Goal: Check status: Check status

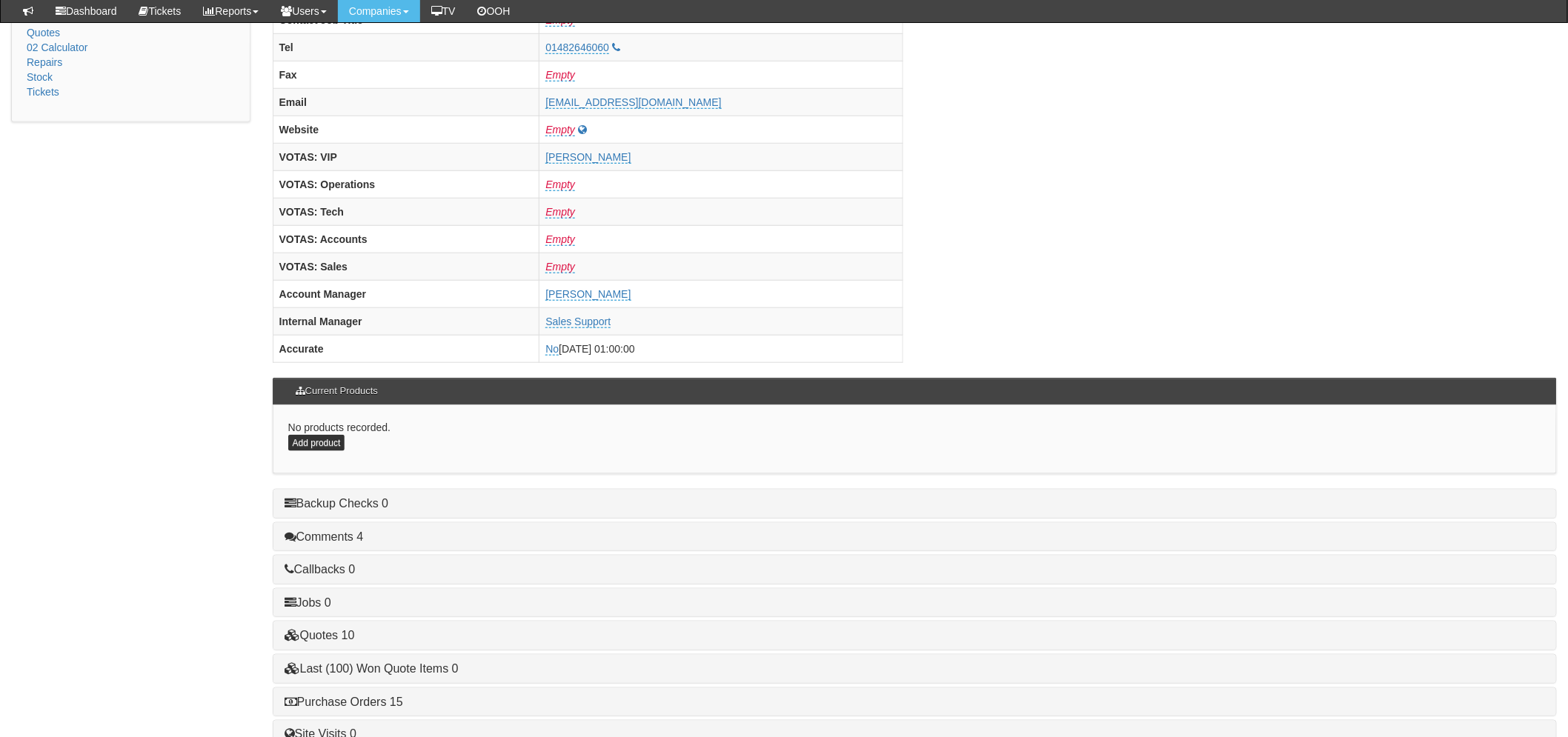
scroll to position [583, 0]
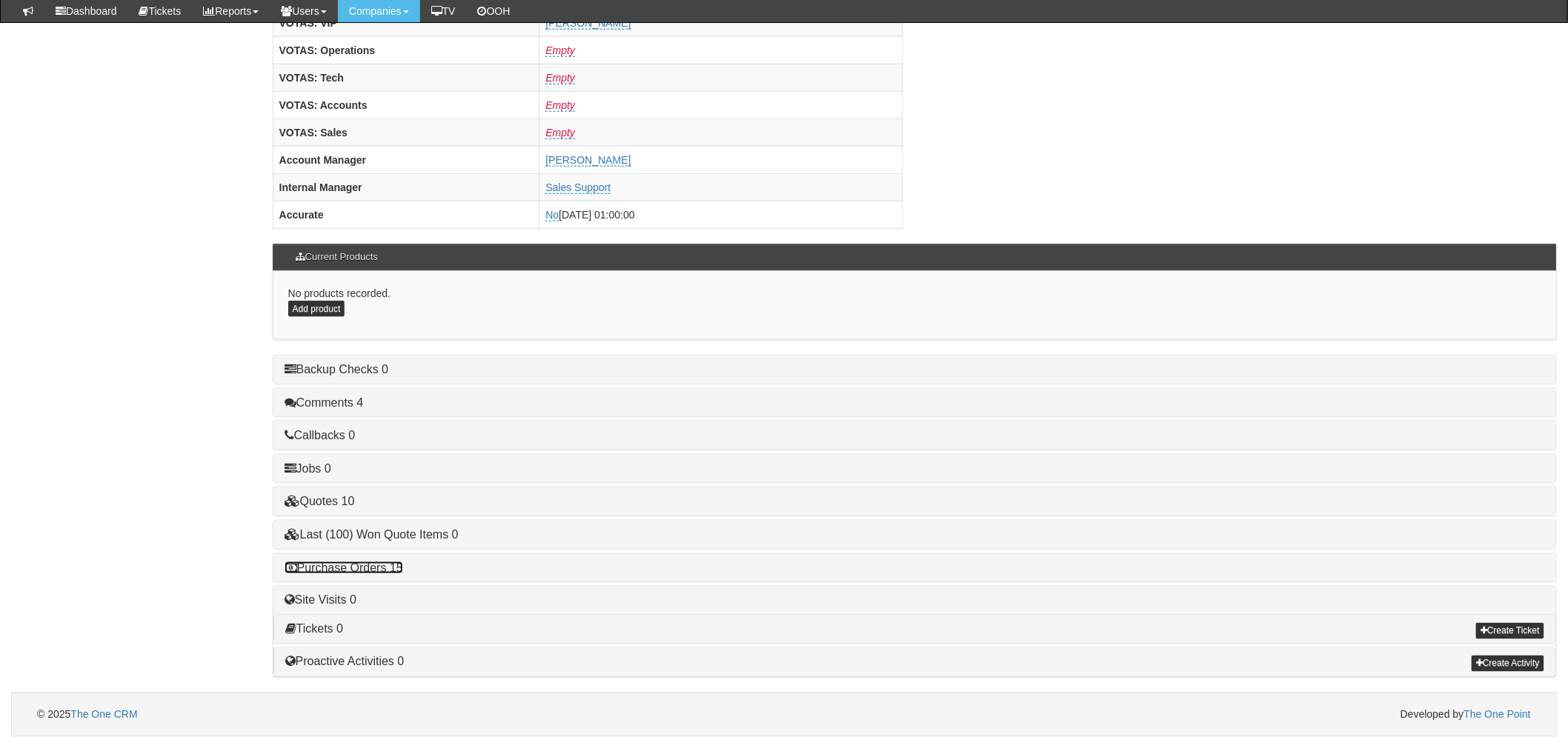
click at [336, 565] on link "Purchase Orders 15" at bounding box center [343, 568] width 119 height 12
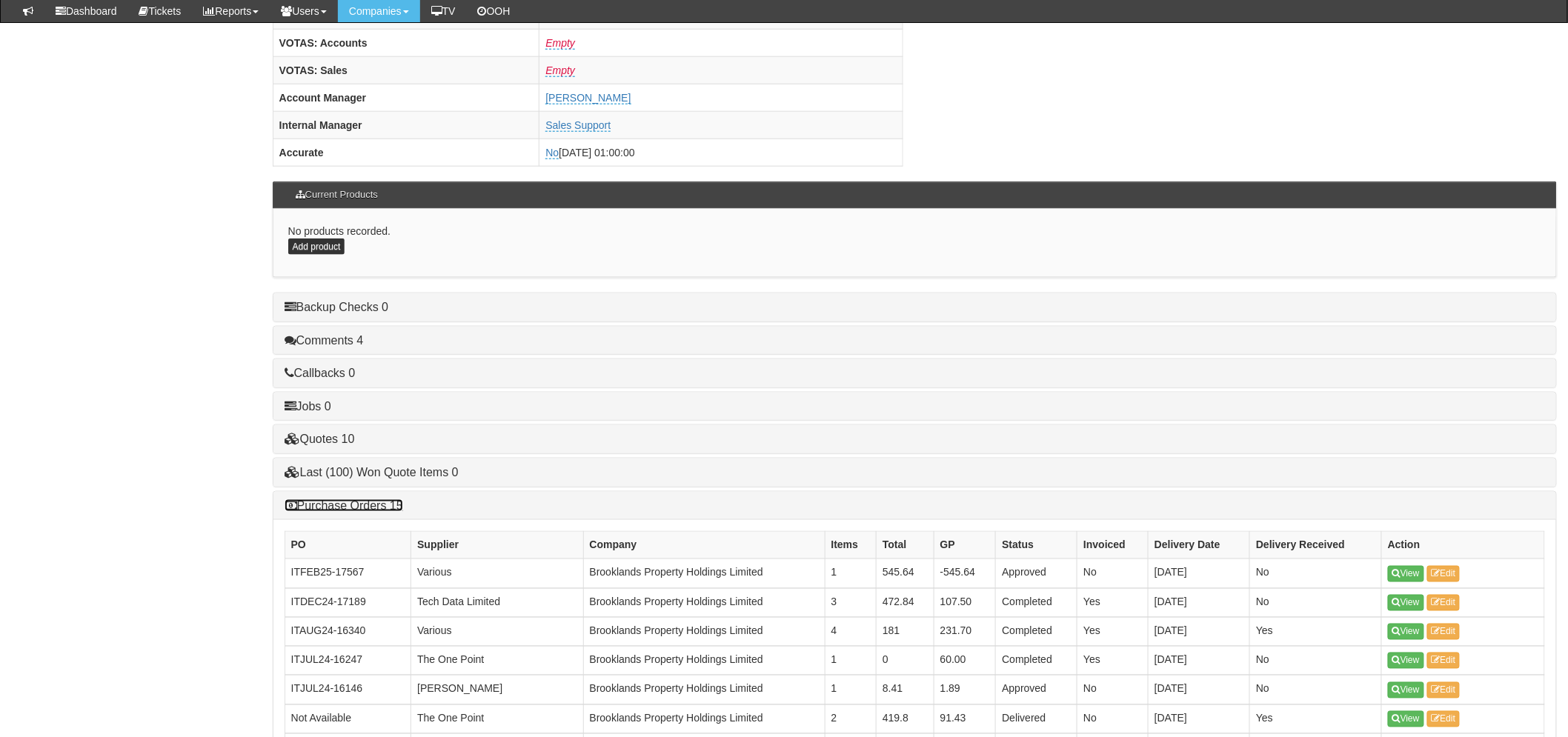
scroll to position [913, 0]
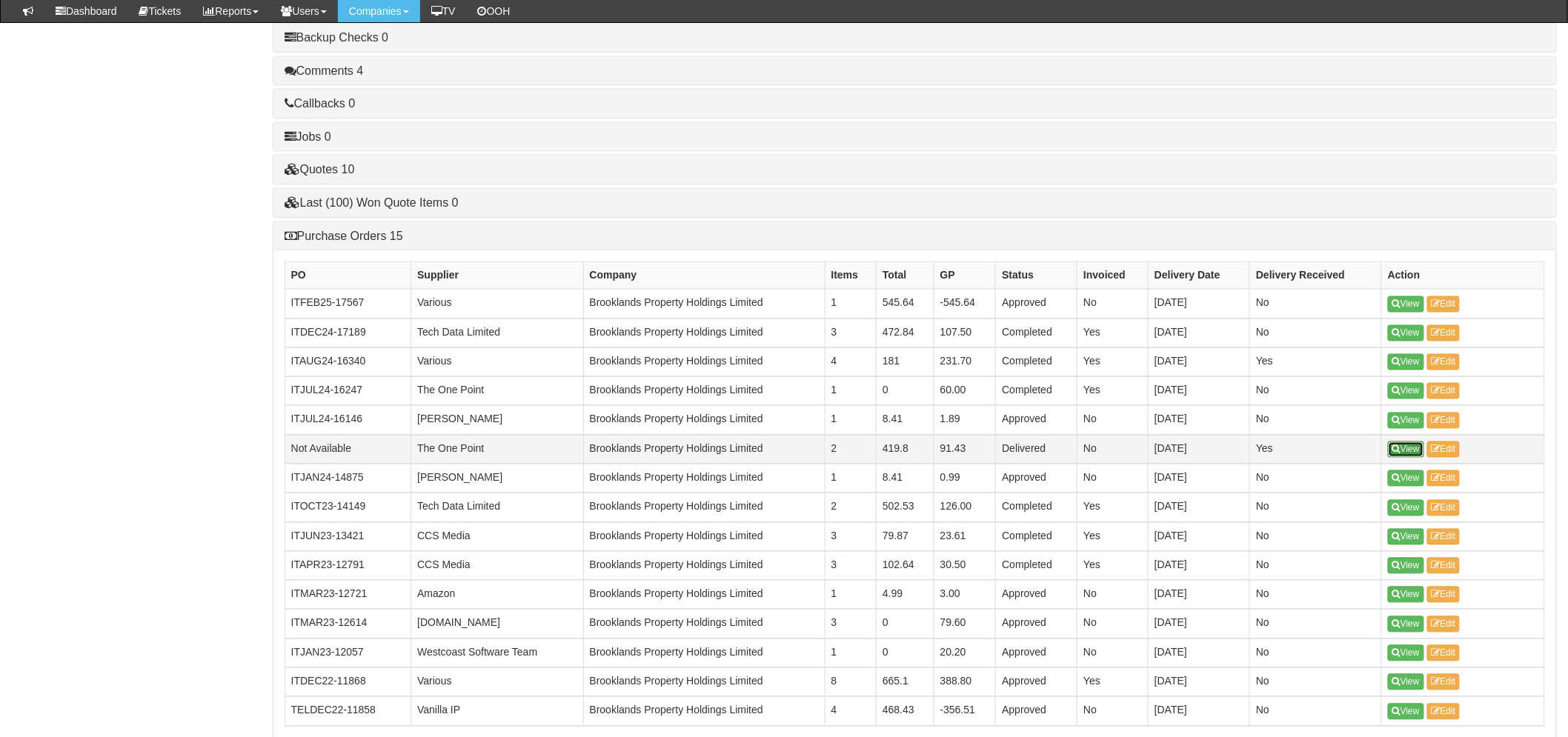
click at [1413, 447] on link "View" at bounding box center [1406, 449] width 37 height 16
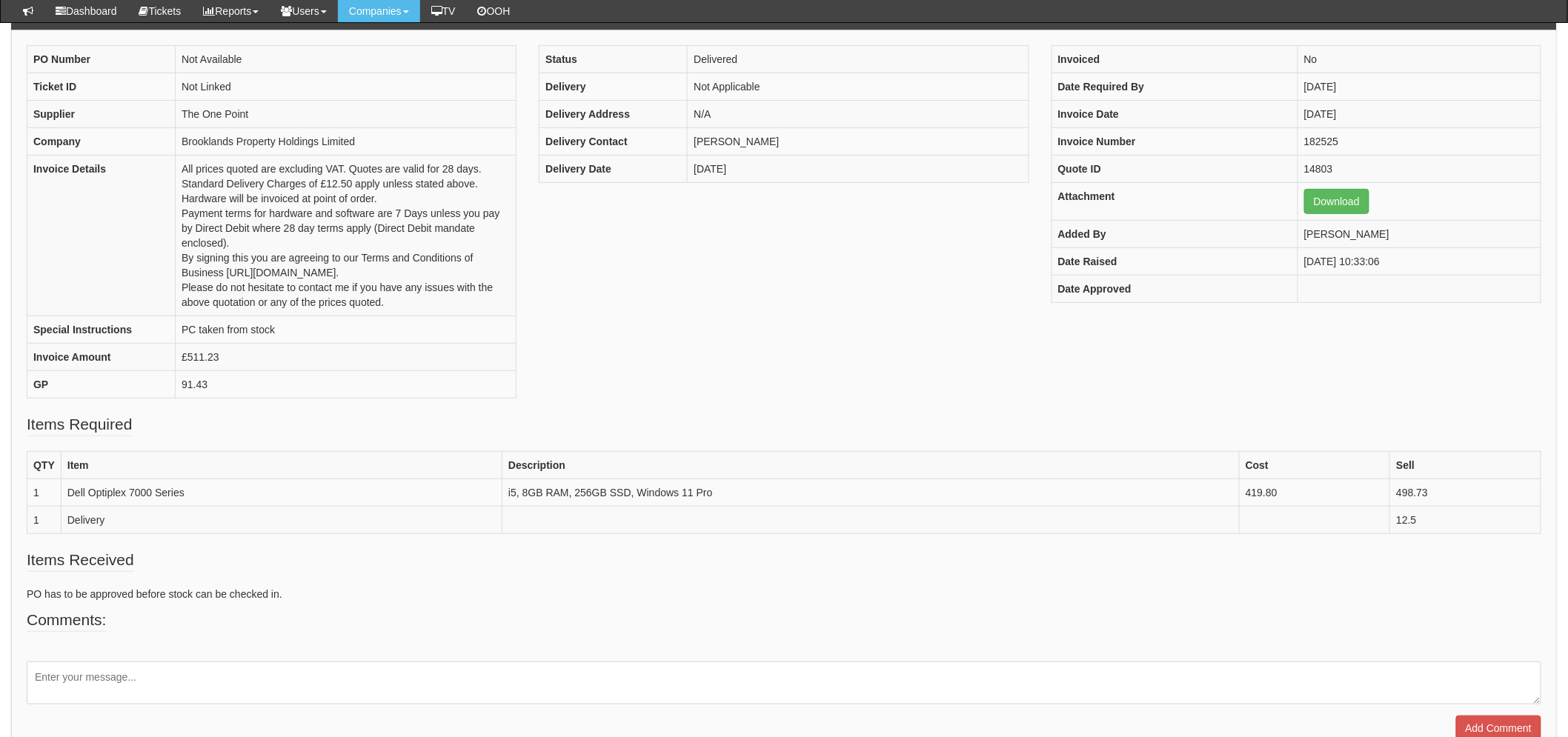
scroll to position [164, 0]
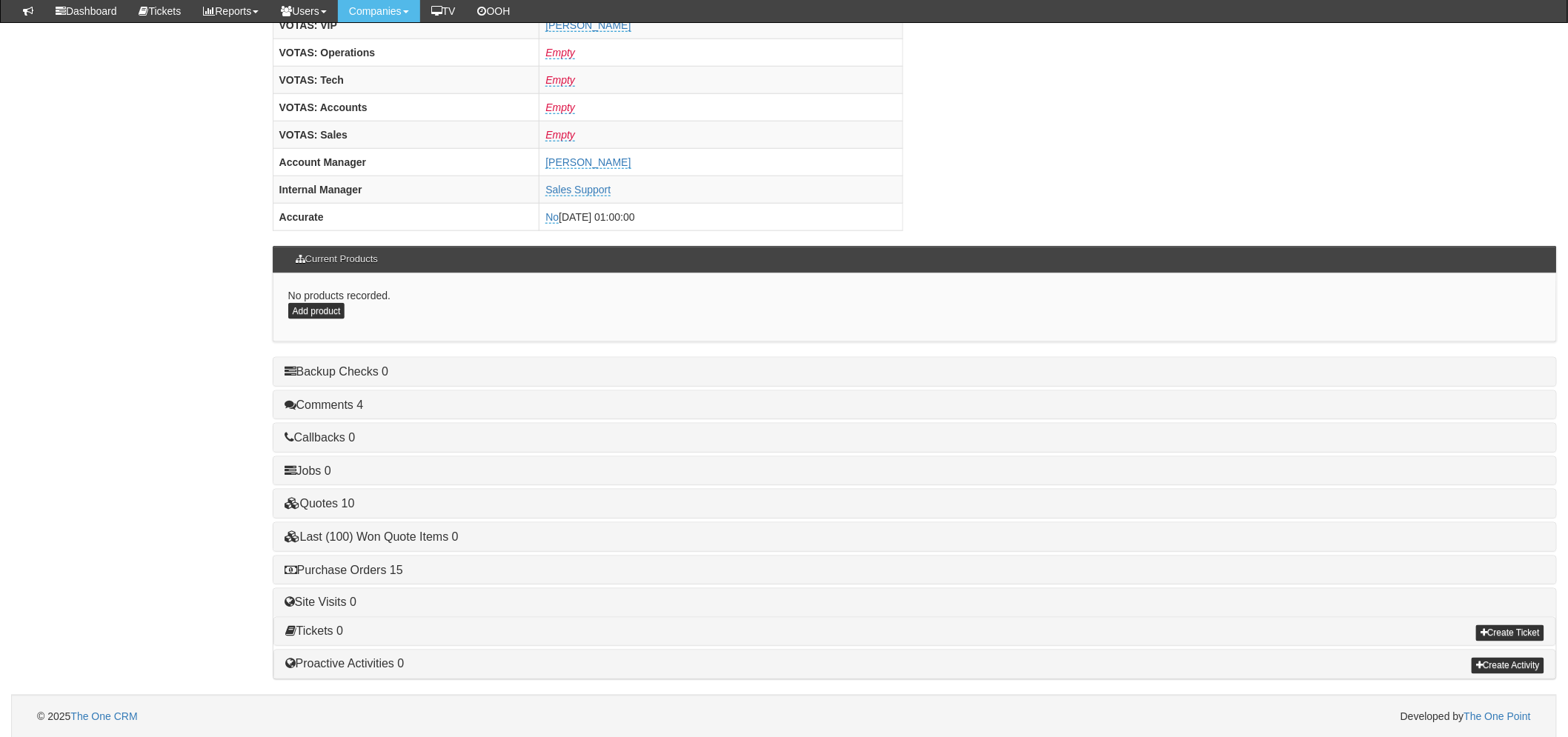
scroll to position [583, 0]
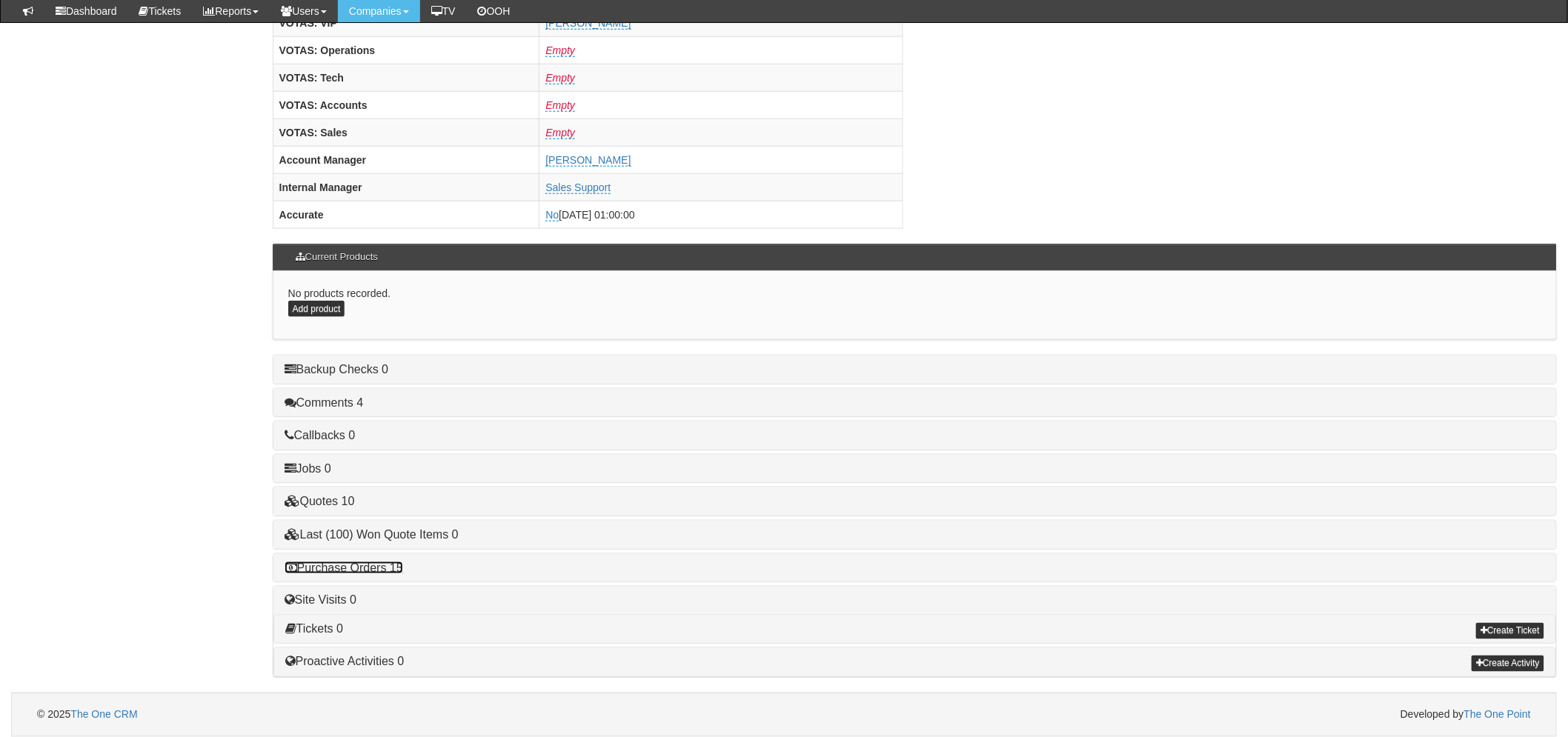
click at [361, 565] on link "Purchase Orders 15" at bounding box center [343, 568] width 119 height 12
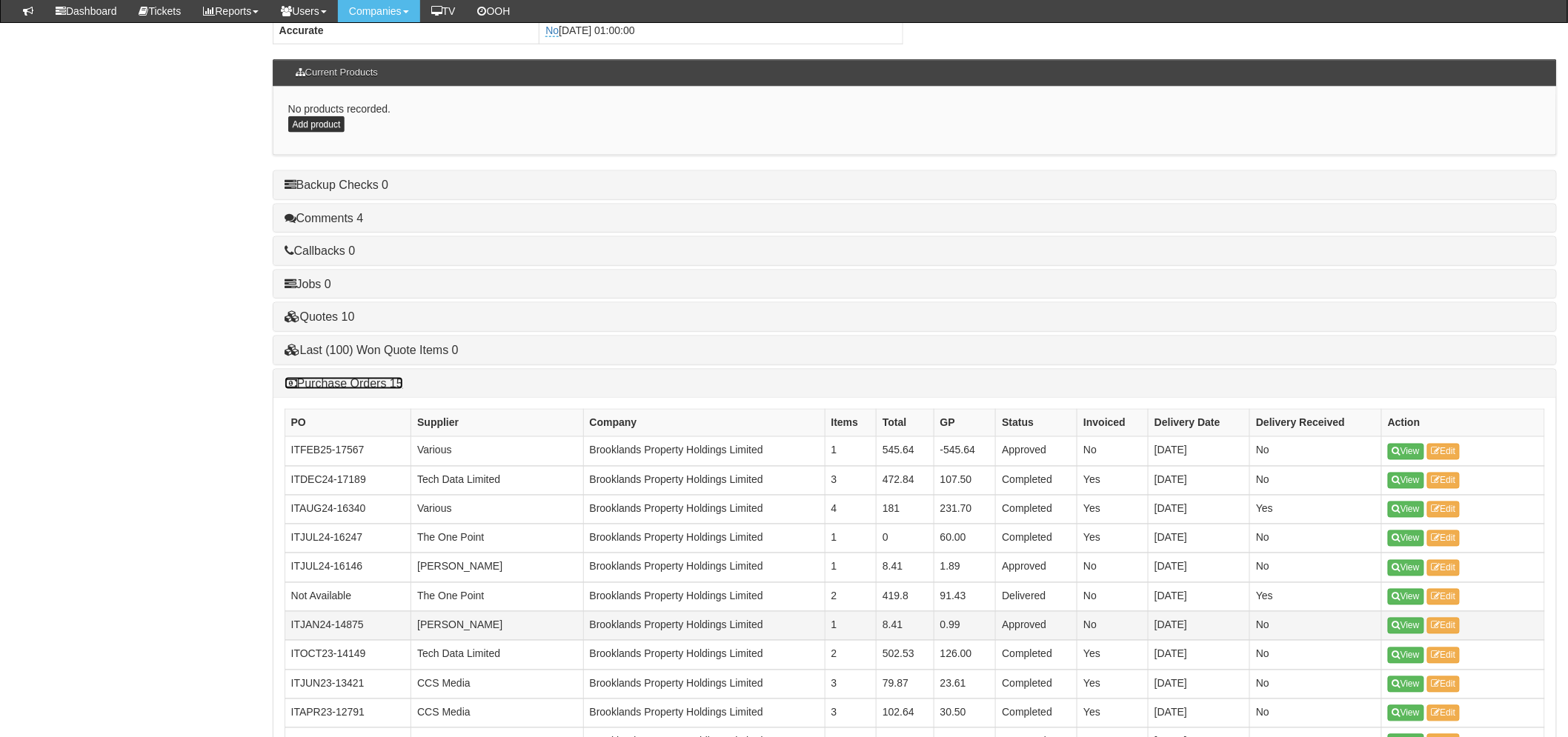
scroll to position [913, 0]
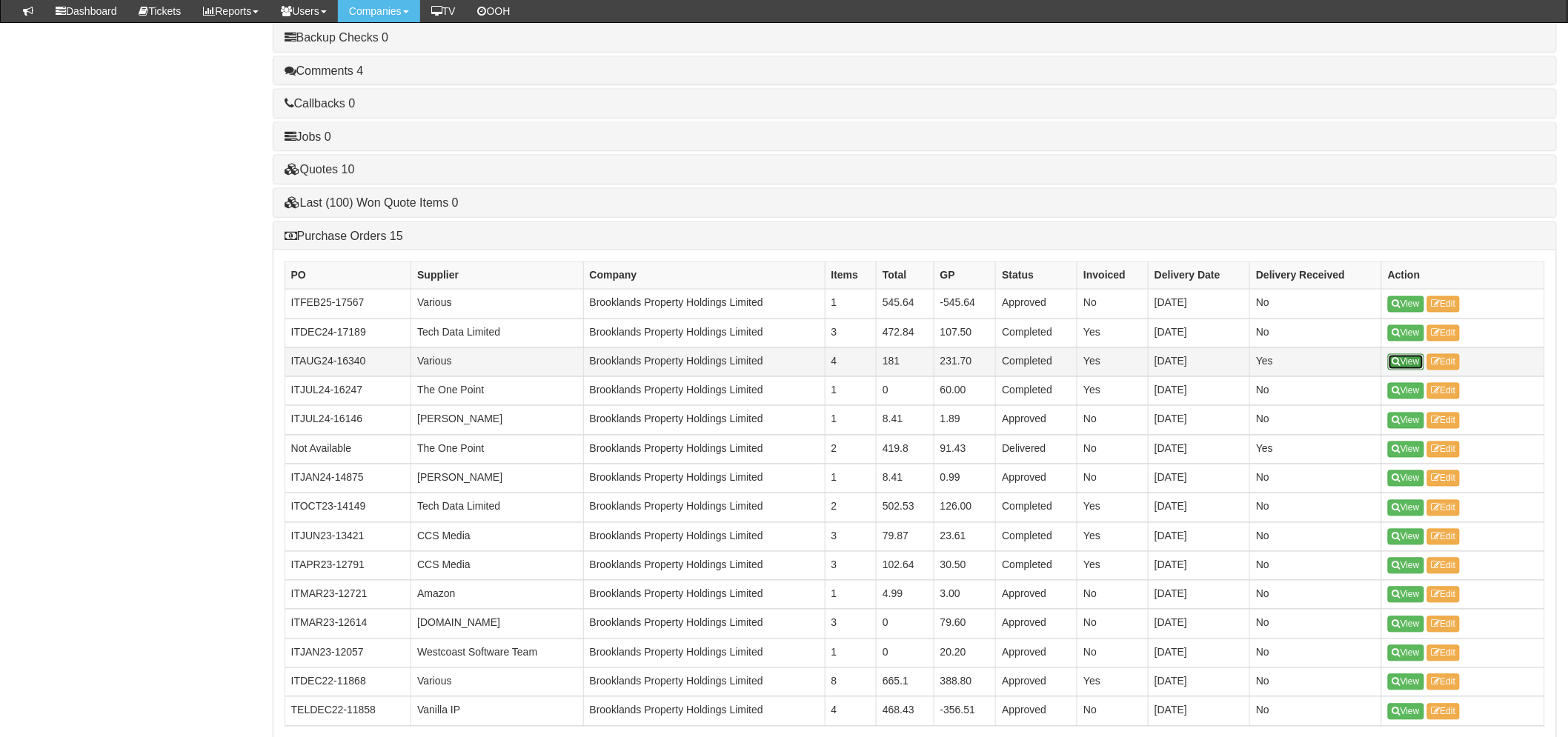
click at [1397, 360] on icon at bounding box center [1396, 362] width 8 height 9
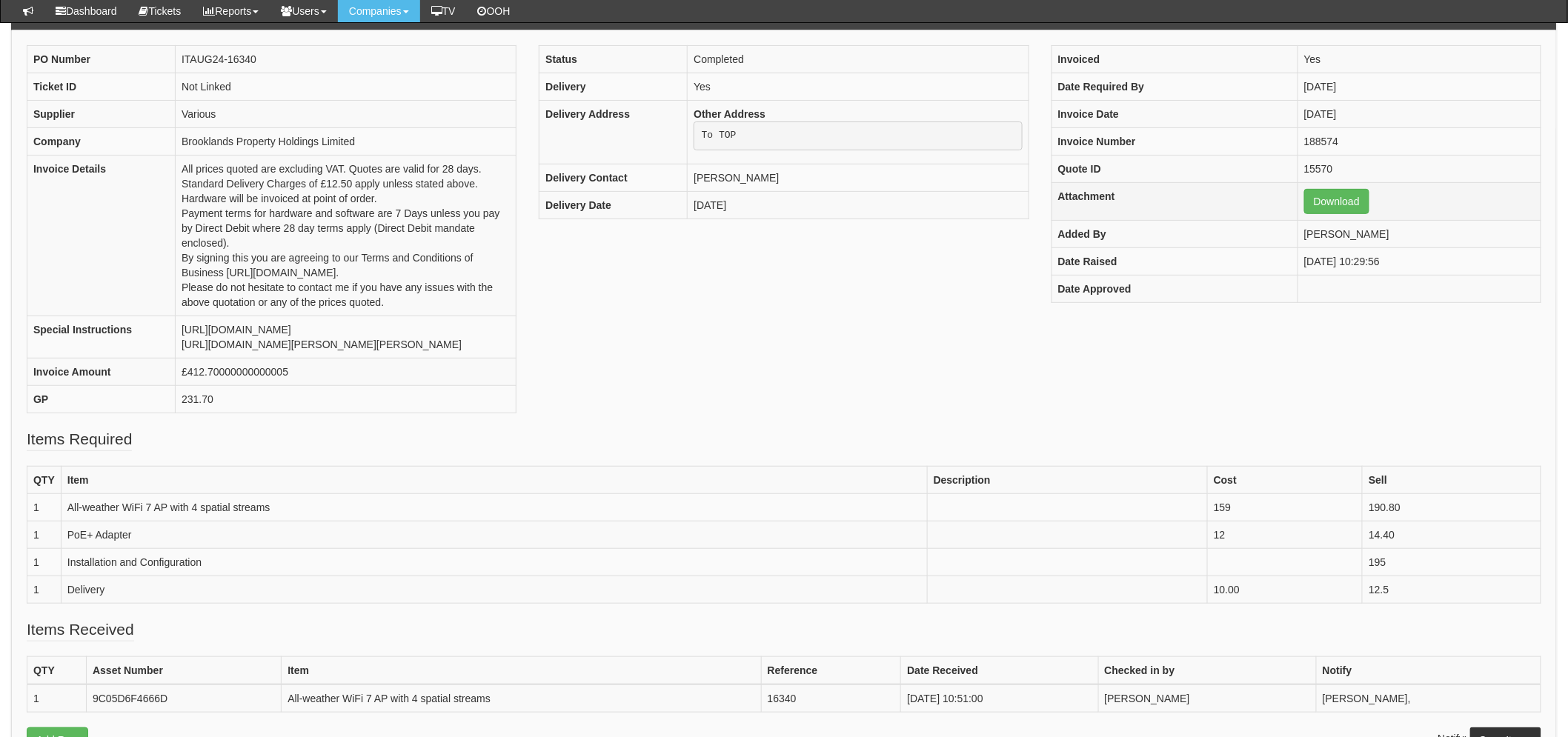
scroll to position [164, 0]
